Goal: Find specific page/section

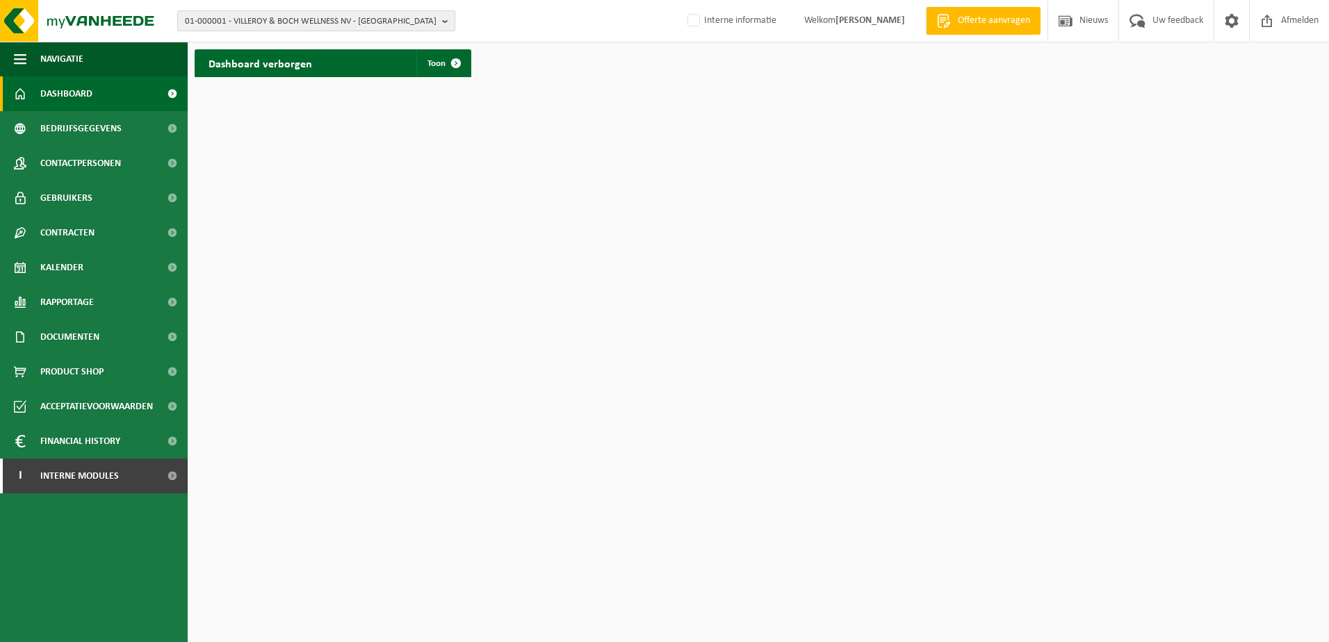
click at [294, 24] on span "01-000001 - VILLEROY & BOCH WELLNESS NV - [GEOGRAPHIC_DATA]" at bounding box center [311, 21] width 252 height 21
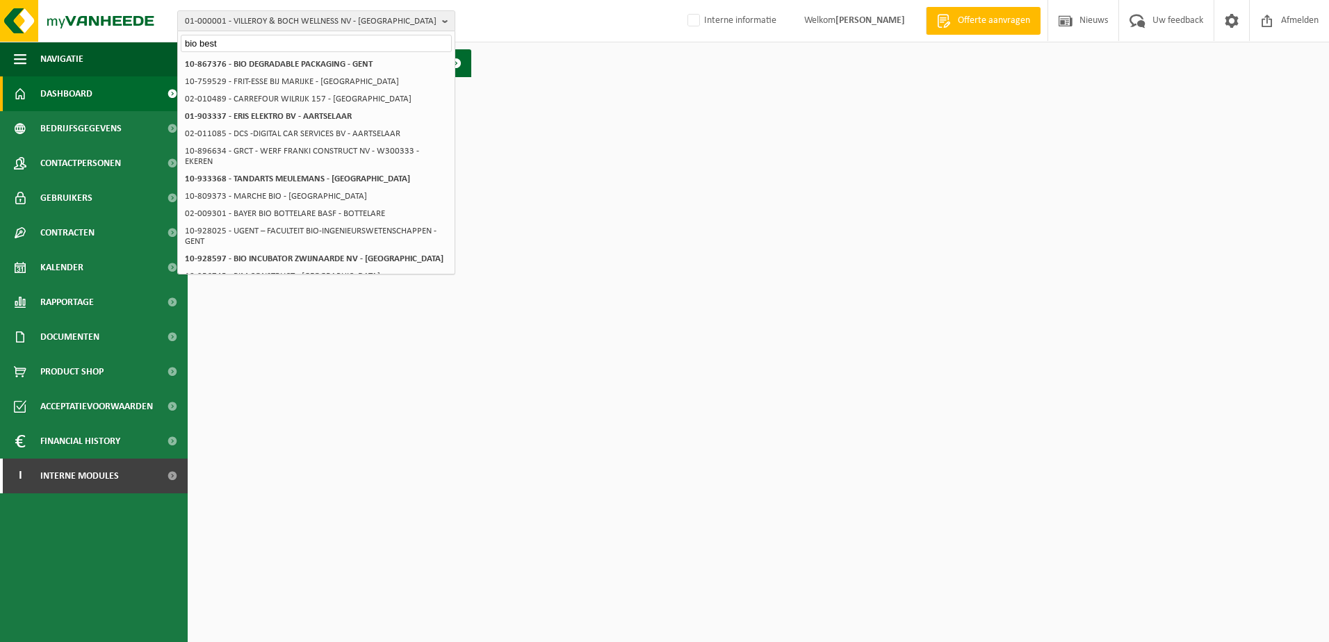
click at [200, 42] on input "bio best" at bounding box center [316, 43] width 271 height 17
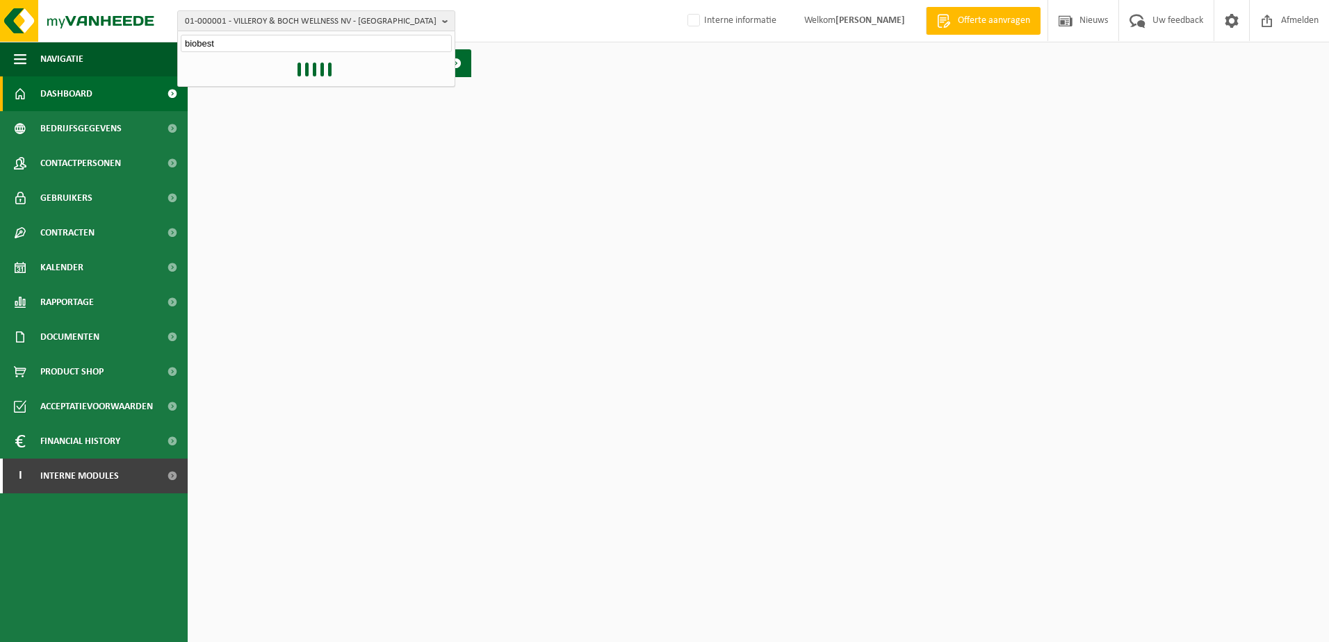
type input "biobest"
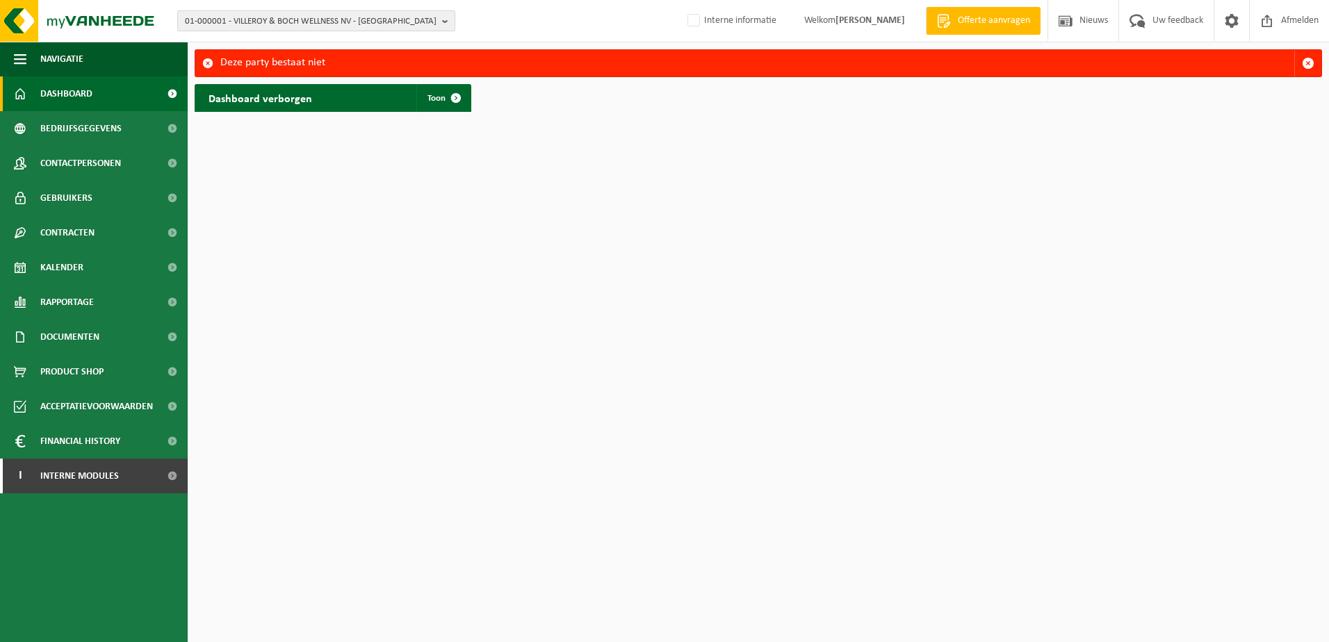
click at [241, 19] on span "01-000001 - VILLEROY & BOCH WELLNESS NV - [GEOGRAPHIC_DATA]" at bounding box center [311, 21] width 252 height 21
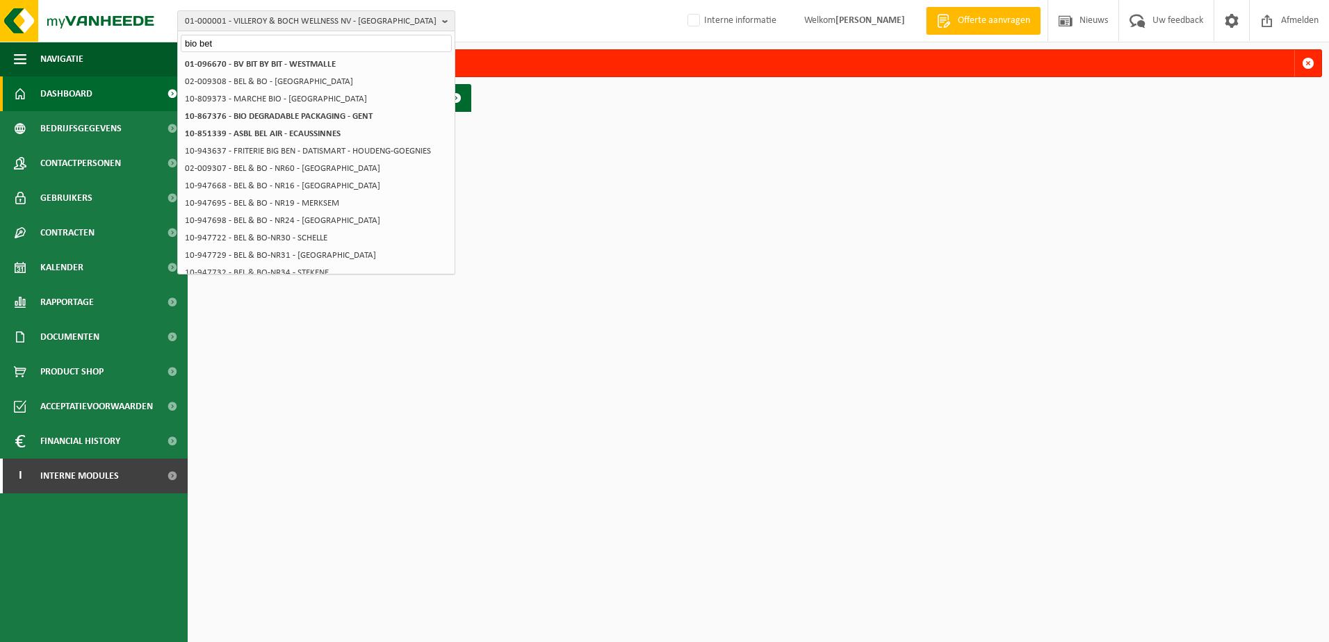
click at [233, 41] on input "bio bet" at bounding box center [316, 43] width 271 height 17
click at [255, 43] on input "bio best" at bounding box center [316, 43] width 271 height 17
click at [815, 357] on html "01-000001 - VILLEROY & BOCH WELLNESS [GEOGRAPHIC_DATA] - [GEOGRAPHIC_DATA] bio …" at bounding box center [664, 321] width 1329 height 642
click at [241, 33] on div "bio best" at bounding box center [316, 42] width 277 height 22
click at [232, 43] on input "bio best" at bounding box center [316, 43] width 271 height 17
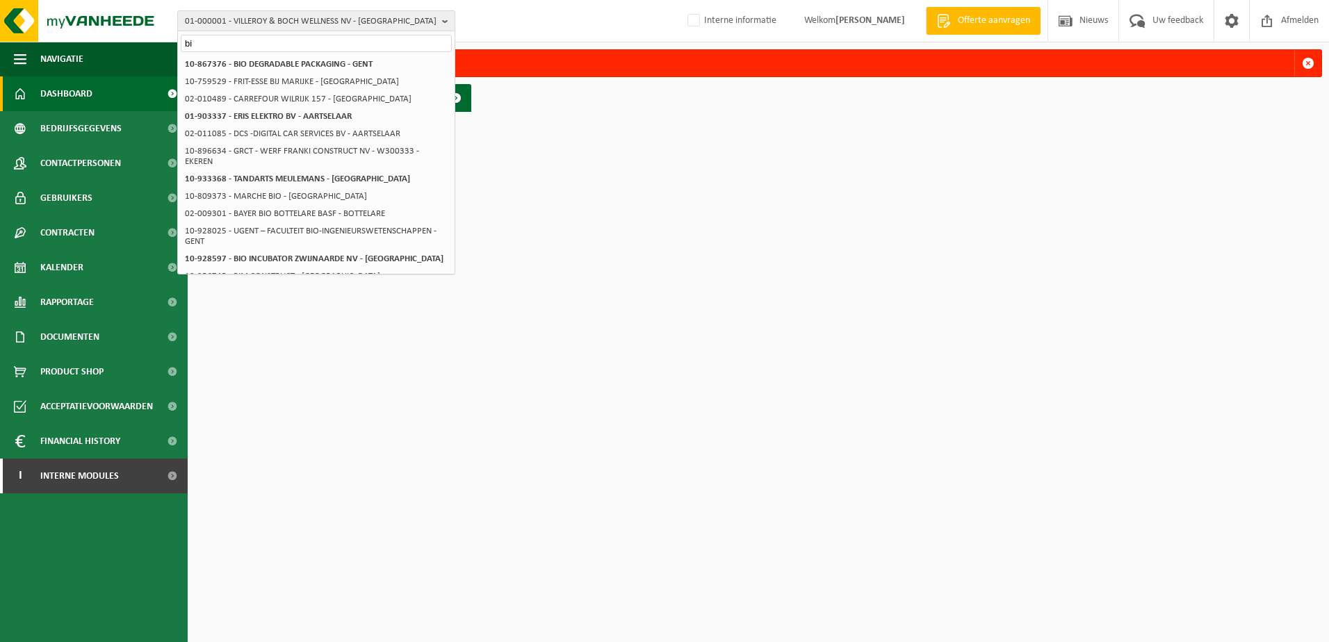
type input "b"
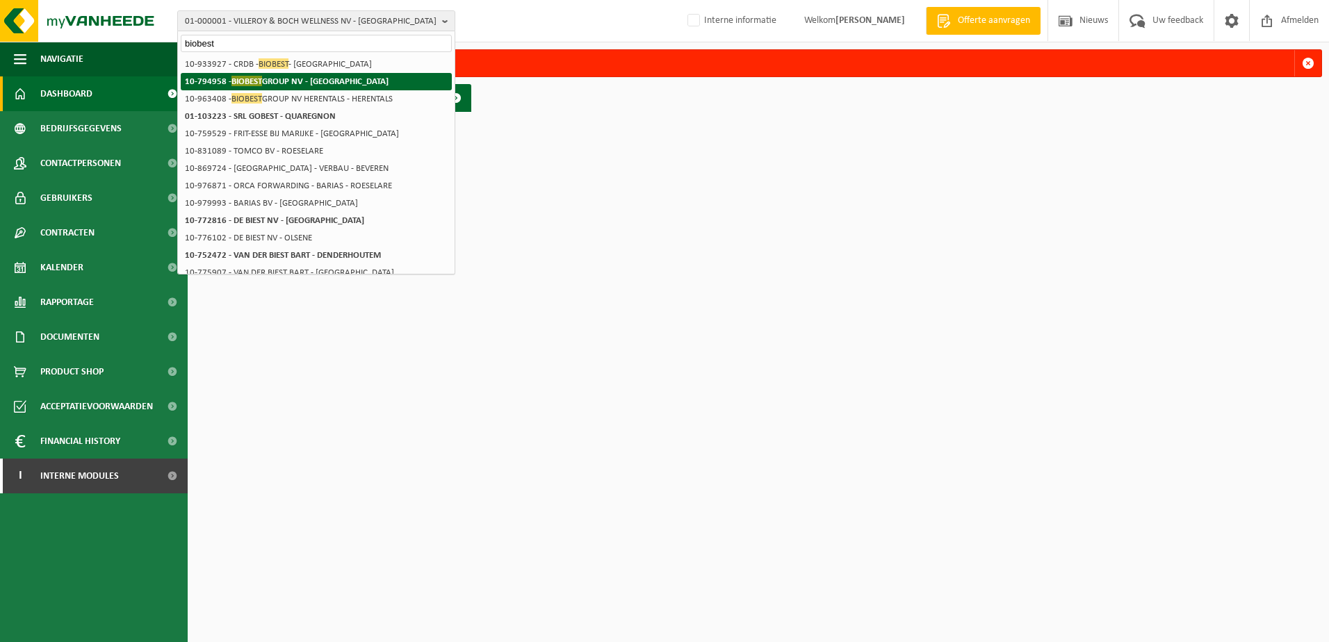
type input "biobest"
click at [259, 81] on span "BIOBEST" at bounding box center [247, 81] width 31 height 10
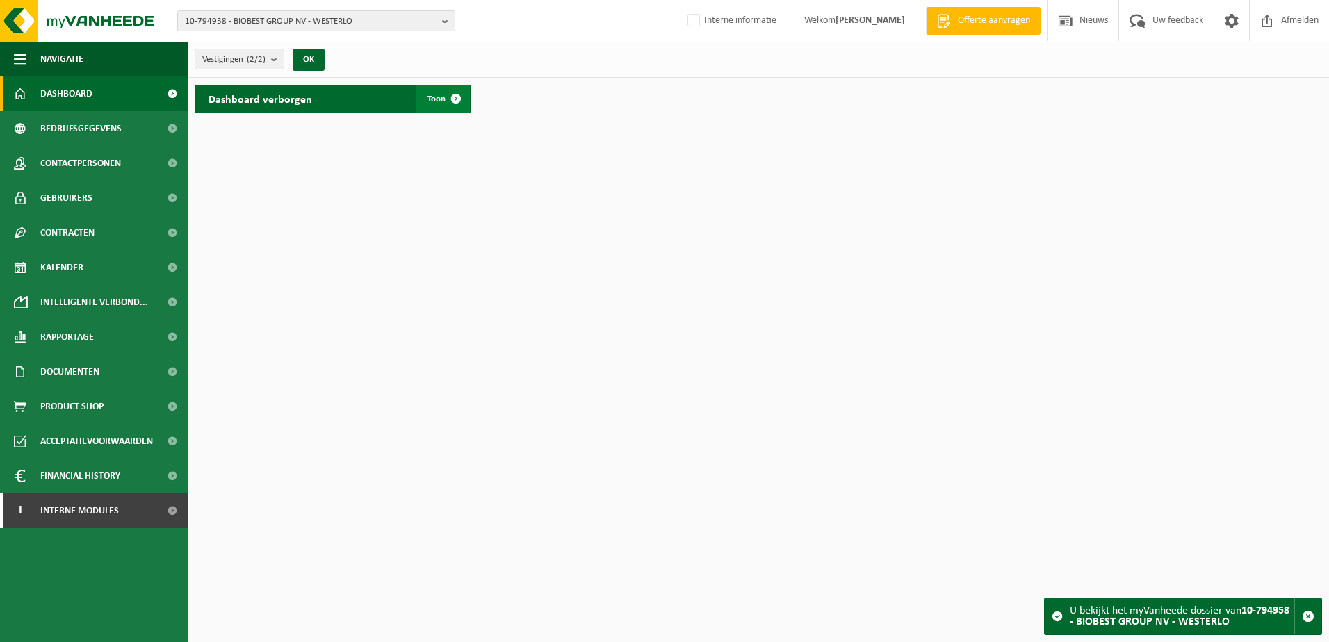
click at [456, 99] on span at bounding box center [456, 99] width 28 height 28
